Goal: Find specific page/section: Find specific page/section

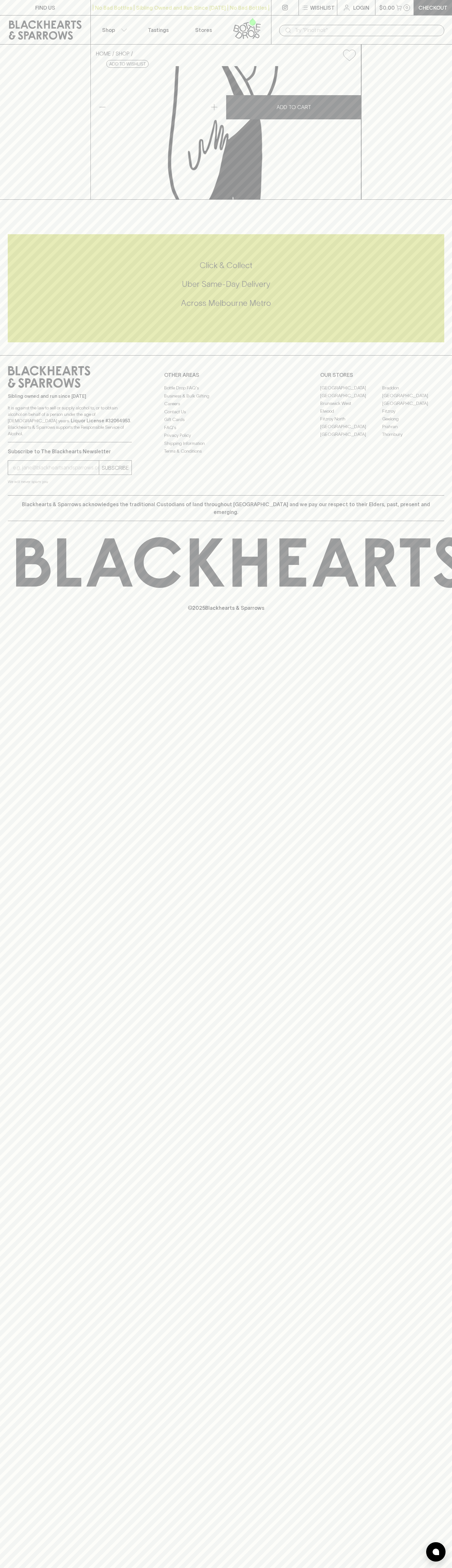
click at [78, 26] on icon at bounding box center [45, 30] width 81 height 19
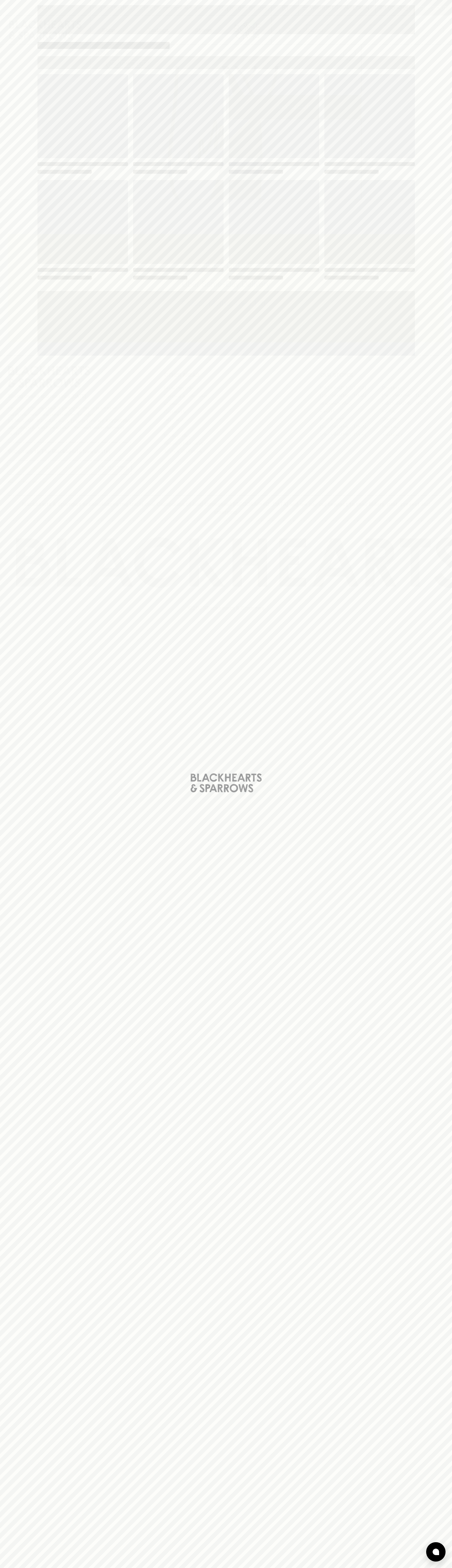
click at [426, 466] on div "Loading" at bounding box center [226, 784] width 452 height 1568
click at [265, 1567] on html "FIND US | No Bad Bottles | Sibling Owned and Run Since 2006 | No Bad Bottles | …" at bounding box center [226, 784] width 452 height 1568
click at [14, 1526] on div "Loading" at bounding box center [226, 784] width 452 height 1568
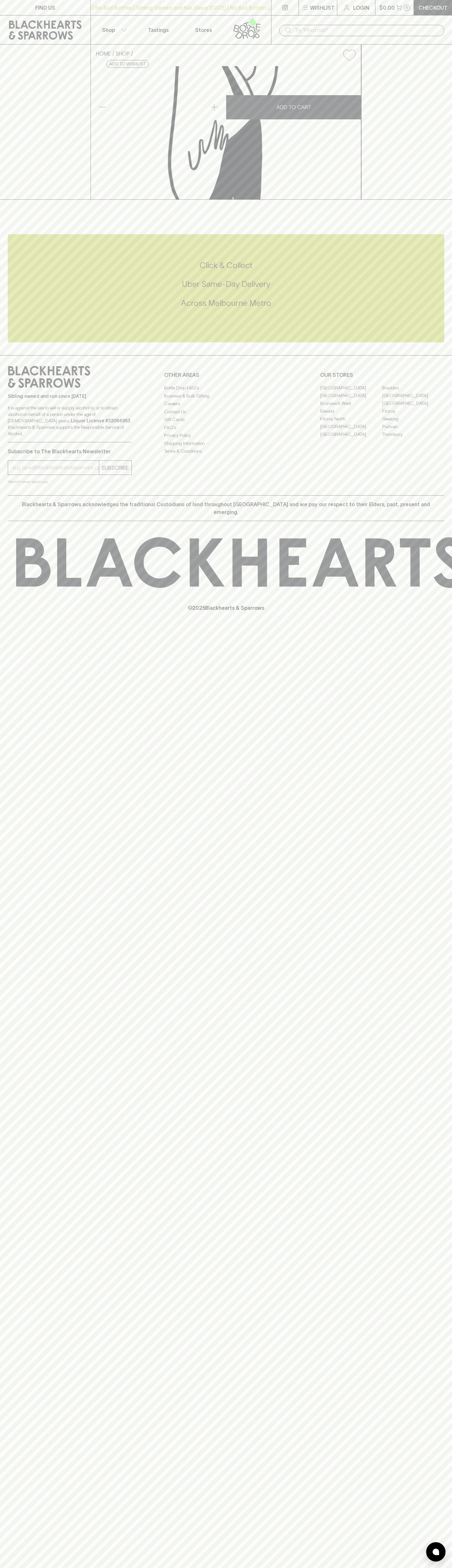
click at [351, 391] on link "[GEOGRAPHIC_DATA]" at bounding box center [351, 388] width 62 height 8
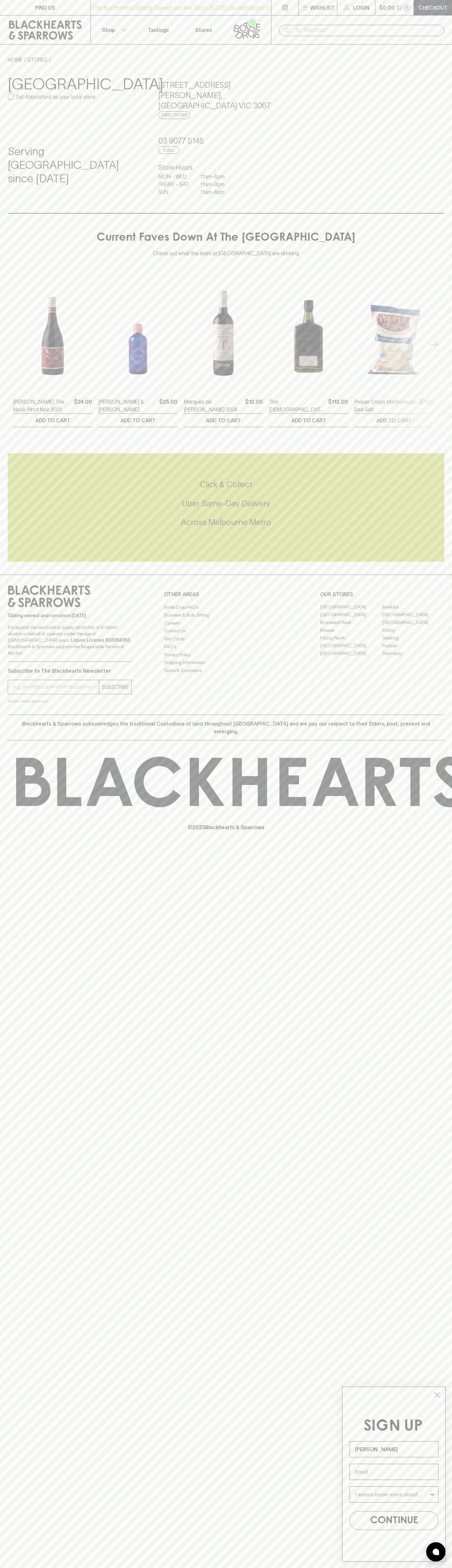
type input "[PERSON_NAME]"
